Goal: Task Accomplishment & Management: Use online tool/utility

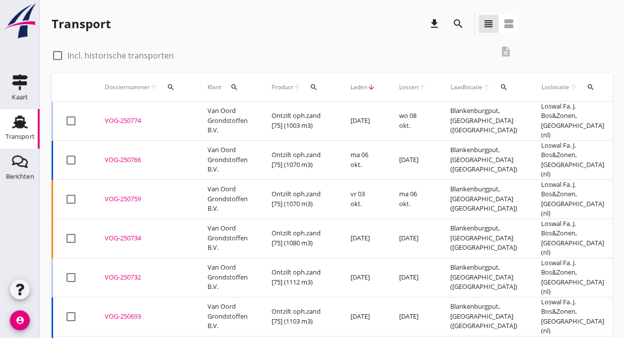
click at [138, 155] on div "VOG-250766" at bounding box center [144, 160] width 79 height 10
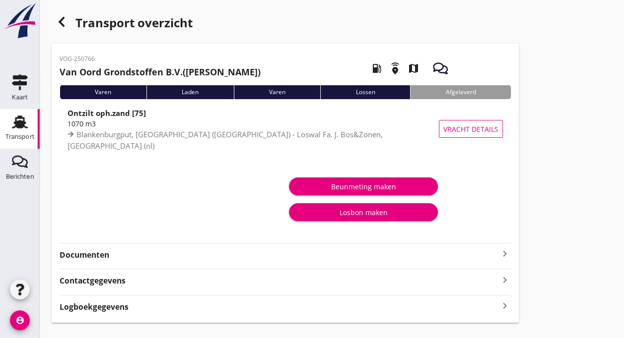
click at [19, 126] on use at bounding box center [20, 122] width 16 height 13
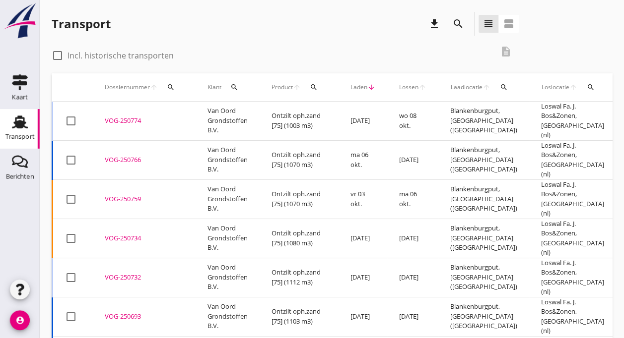
click at [180, 120] on div "VOG-250774" at bounding box center [144, 121] width 79 height 10
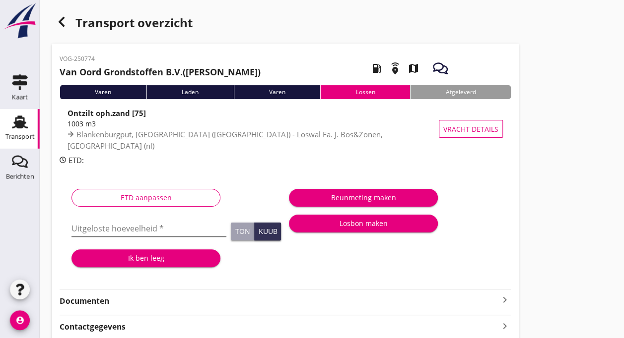
click at [86, 232] on input "Uitgeloste hoeveelheid *" at bounding box center [148, 229] width 155 height 16
type input "1097"
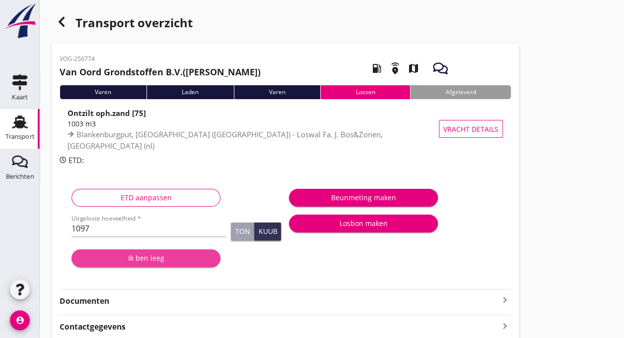
click at [131, 257] on div "Ik ben leeg" at bounding box center [145, 258] width 133 height 10
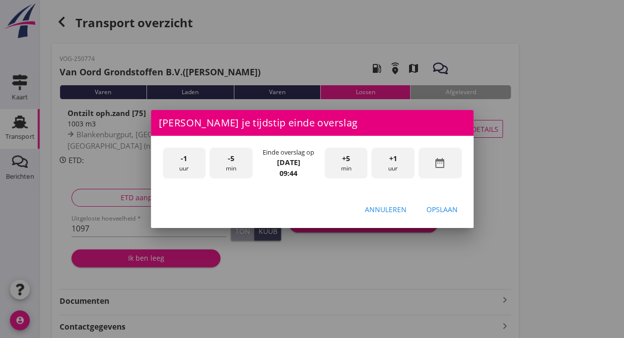
click at [231, 164] on div "-5 min" at bounding box center [230, 163] width 43 height 31
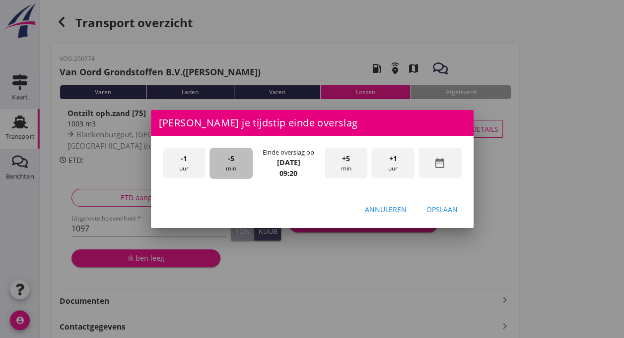
click at [231, 164] on div "-5 min" at bounding box center [230, 163] width 43 height 31
click at [441, 210] on div "Opslaan" at bounding box center [441, 209] width 31 height 10
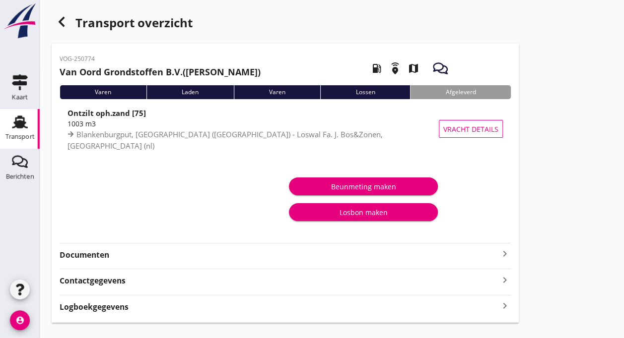
click at [16, 127] on use at bounding box center [20, 122] width 16 height 13
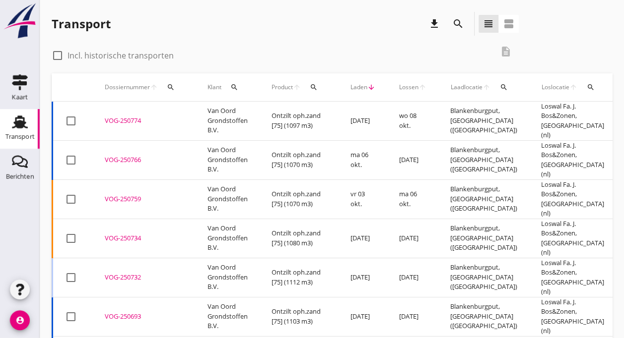
click at [166, 117] on div "VOG-250774" at bounding box center [144, 121] width 79 height 10
